Goal: Task Accomplishment & Management: Use online tool/utility

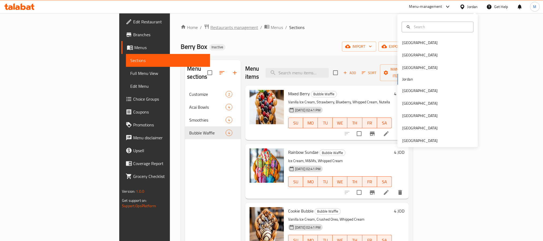
click at [210, 26] on span "Restaurants management" at bounding box center [234, 27] width 48 height 6
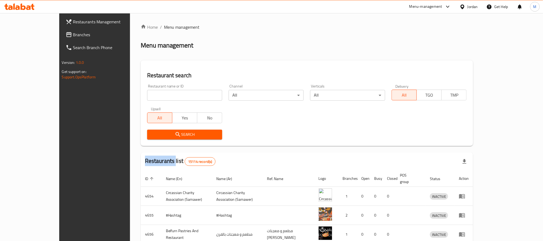
click at [61, 31] on link "Branches" at bounding box center [105, 34] width 88 height 13
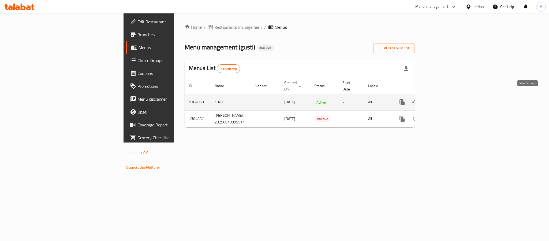
click at [444, 99] on icon "enhanced table" at bounding box center [440, 102] width 6 height 6
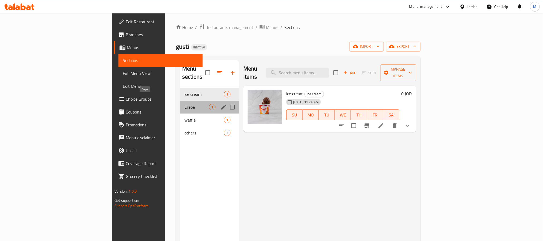
click at [184, 104] on span "Crepe" at bounding box center [196, 107] width 24 height 6
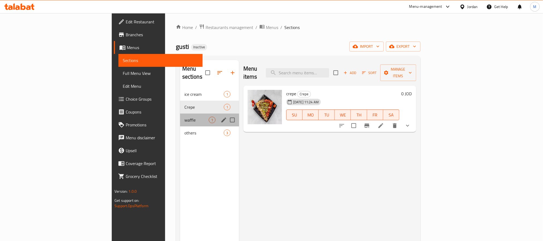
click at [180, 113] on div "waffle 1" at bounding box center [209, 119] width 59 height 13
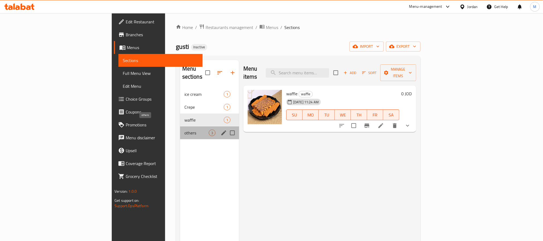
click at [184, 129] on span "others" at bounding box center [196, 132] width 24 height 6
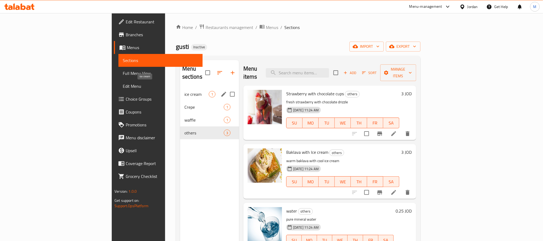
click at [184, 91] on span "ice cream" at bounding box center [196, 94] width 24 height 6
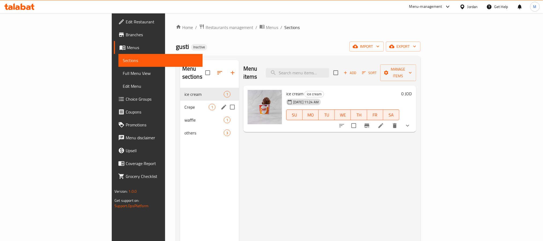
click at [180, 100] on div "Crepe 1" at bounding box center [209, 106] width 59 height 13
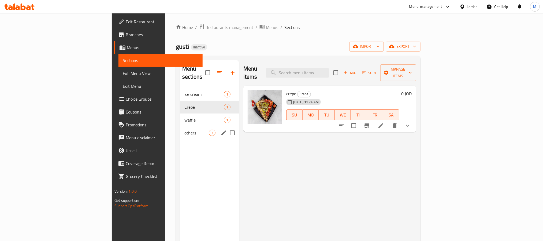
click at [180, 126] on div "others 3" at bounding box center [209, 132] width 59 height 13
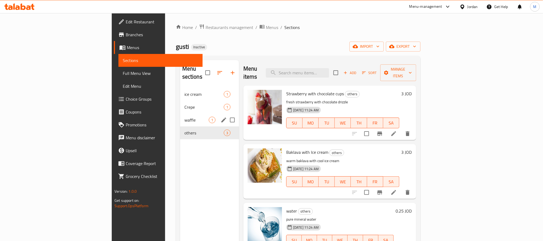
click at [184, 117] on span "waffle" at bounding box center [196, 120] width 24 height 6
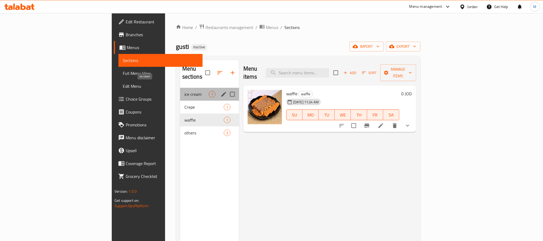
click at [184, 91] on span "ice cream" at bounding box center [196, 94] width 24 height 6
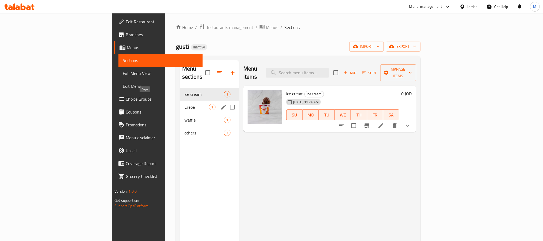
click at [184, 104] on span "Crepe" at bounding box center [196, 107] width 24 height 6
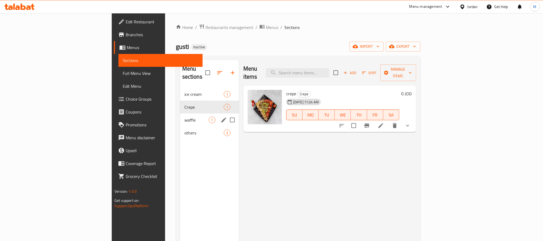
click at [180, 116] on div "waffle 1" at bounding box center [209, 119] width 59 height 13
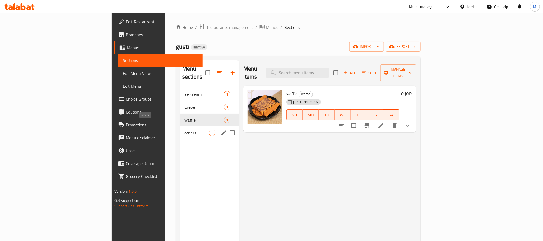
click at [180, 128] on div "others 3" at bounding box center [209, 132] width 59 height 13
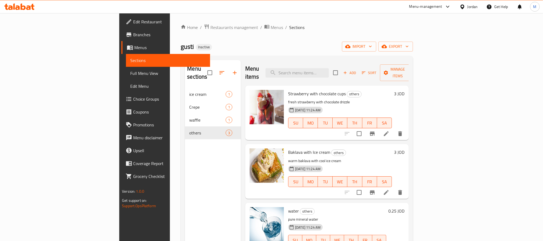
click at [413, 53] on div "Home / Restaurants management / Menus / Sections gusti Inactive import export M…" at bounding box center [297, 164] width 232 height 281
click at [409, 49] on span "export" at bounding box center [396, 46] width 26 height 7
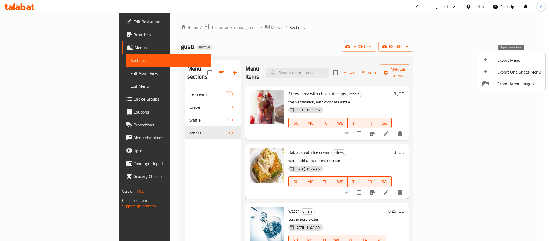
click at [510, 57] on span "Export Menu" at bounding box center [519, 60] width 44 height 6
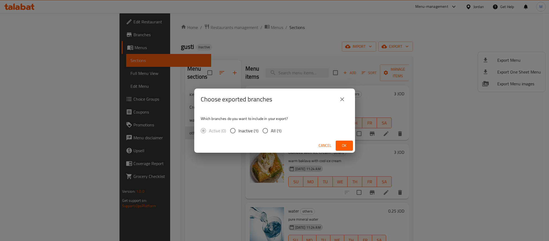
click at [270, 136] on input "All (1)" at bounding box center [265, 130] width 11 height 11
radio input "true"
click at [341, 142] on span "Ok" at bounding box center [344, 145] width 9 height 7
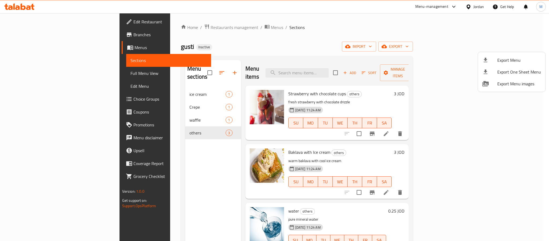
click at [474, 3] on div at bounding box center [274, 120] width 549 height 241
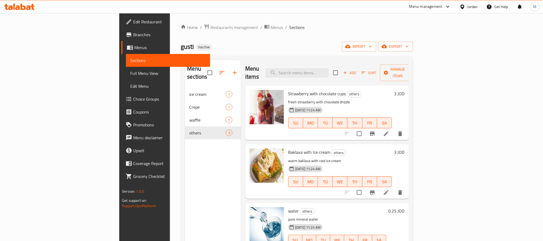
click at [473, 7] on div "Jordan" at bounding box center [472, 7] width 10 height 6
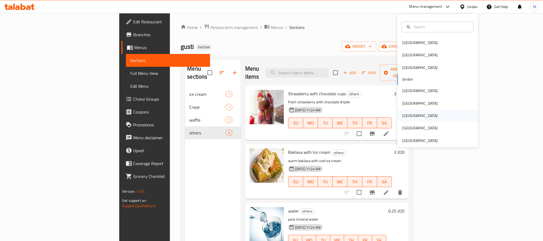
click at [406, 111] on div "[GEOGRAPHIC_DATA]" at bounding box center [420, 116] width 44 height 12
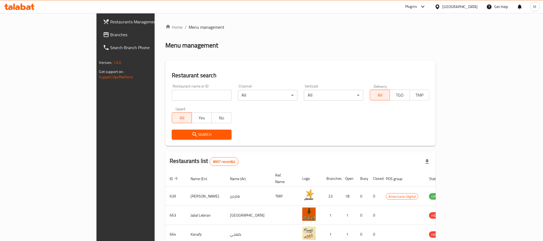
click at [110, 34] on span "Branches" at bounding box center [146, 34] width 72 height 6
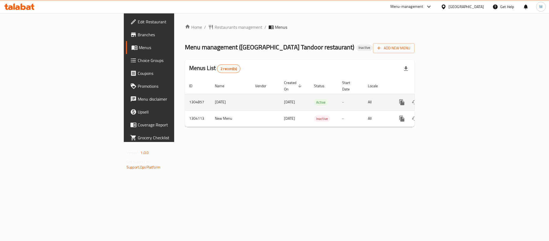
click at [444, 99] on icon "enhanced table" at bounding box center [440, 102] width 6 height 6
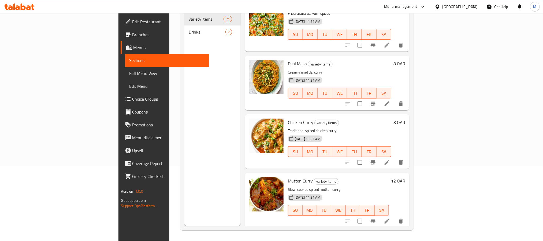
scroll to position [840, 0]
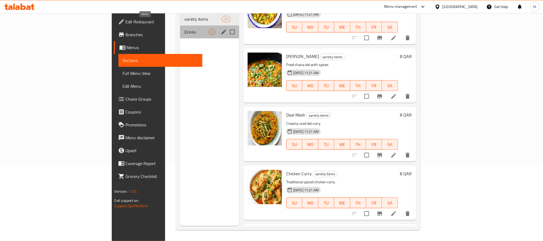
click at [184, 29] on span "Drinks" at bounding box center [196, 32] width 24 height 6
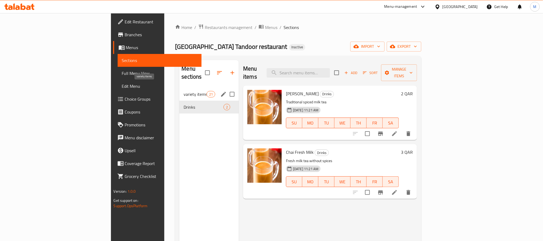
click at [184, 91] on span "variety items" at bounding box center [195, 94] width 23 height 6
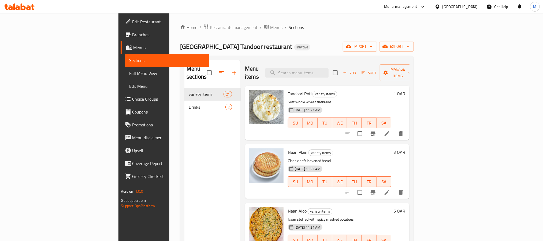
click at [414, 52] on div "Home / Restaurants management / Menus / Sections Zaika palace Tandoor restauran…" at bounding box center [297, 164] width 234 height 281
click at [409, 49] on span "export" at bounding box center [396, 46] width 26 height 7
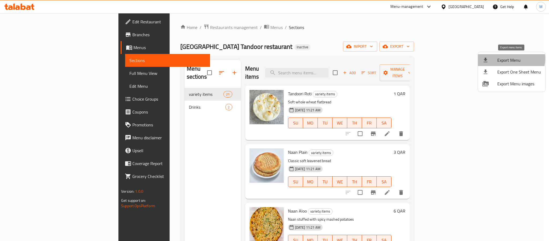
click at [511, 59] on span "Export Menu" at bounding box center [519, 60] width 44 height 6
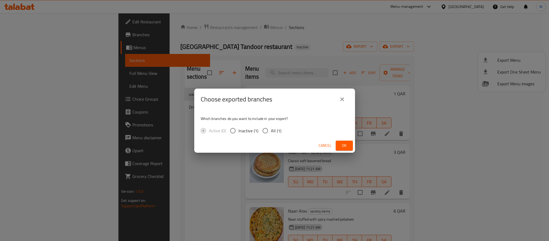
click at [280, 127] on span "All (1)" at bounding box center [276, 130] width 10 height 6
click at [271, 127] on input "All (1)" at bounding box center [265, 130] width 11 height 11
radio input "true"
click at [344, 147] on span "Ok" at bounding box center [344, 145] width 9 height 7
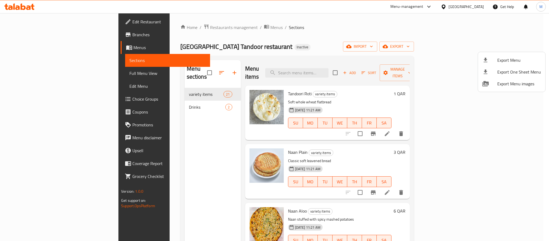
click at [469, 6] on div at bounding box center [274, 120] width 549 height 241
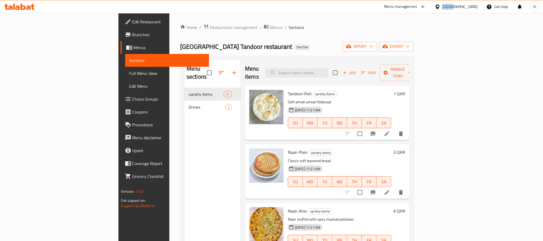
click at [469, 6] on div "[GEOGRAPHIC_DATA]" at bounding box center [459, 7] width 35 height 6
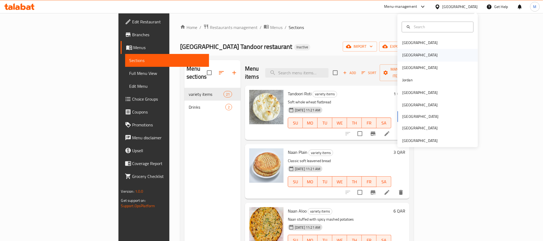
click at [413, 58] on div "[GEOGRAPHIC_DATA]" at bounding box center [437, 55] width 80 height 12
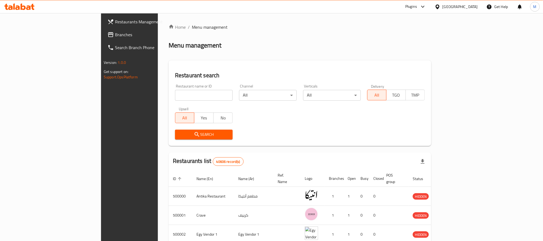
click at [115, 36] on span "Branches" at bounding box center [151, 34] width 72 height 6
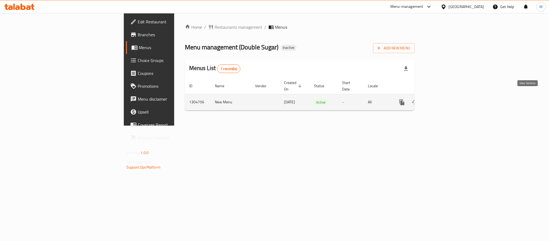
click at [447, 96] on link "enhanced table" at bounding box center [440, 102] width 13 height 13
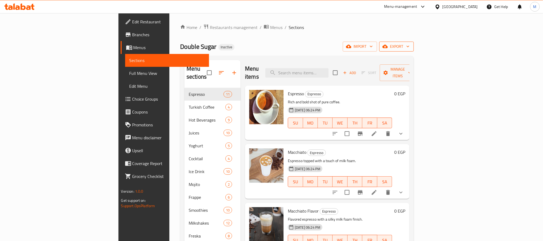
click at [409, 44] on span "export" at bounding box center [396, 46] width 26 height 7
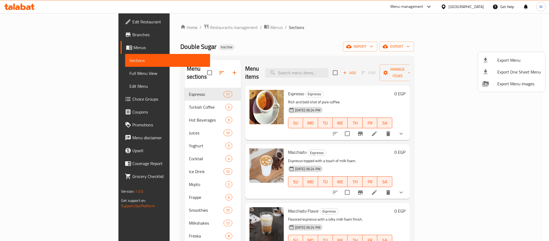
click at [511, 58] on span "Export Menu" at bounding box center [519, 60] width 44 height 6
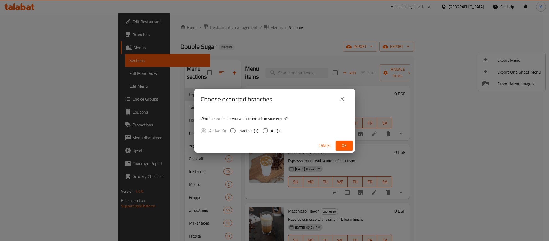
click at [277, 132] on span "All (1)" at bounding box center [276, 130] width 10 height 6
click at [271, 132] on input "All (1)" at bounding box center [265, 130] width 11 height 11
radio input "true"
click at [345, 145] on span "Ok" at bounding box center [344, 145] width 9 height 7
